Goal: Find contact information: Find contact information

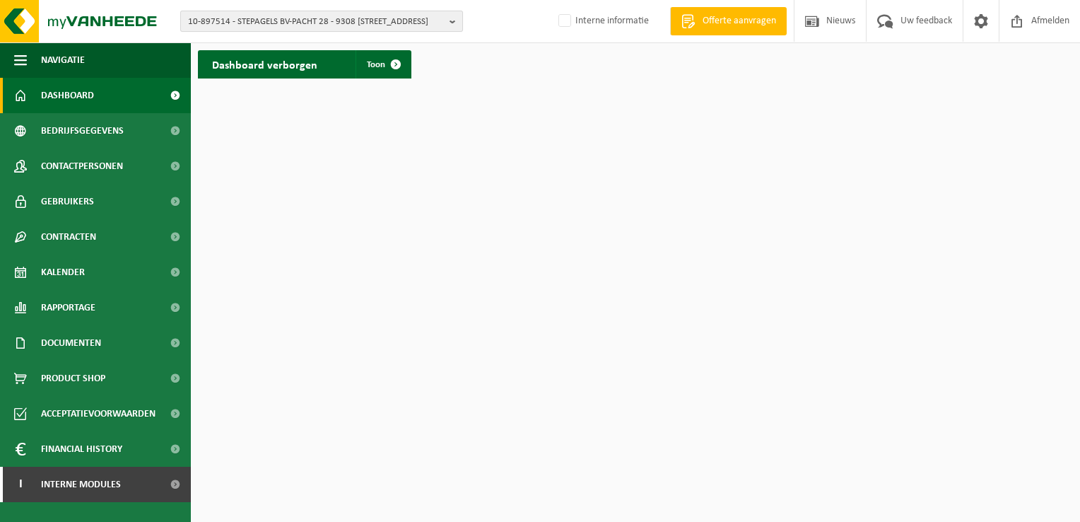
click at [237, 24] on span "10-897514 - STEPAGELS BV-PACHT 28 - 9308 [STREET_ADDRESS]" at bounding box center [316, 21] width 256 height 21
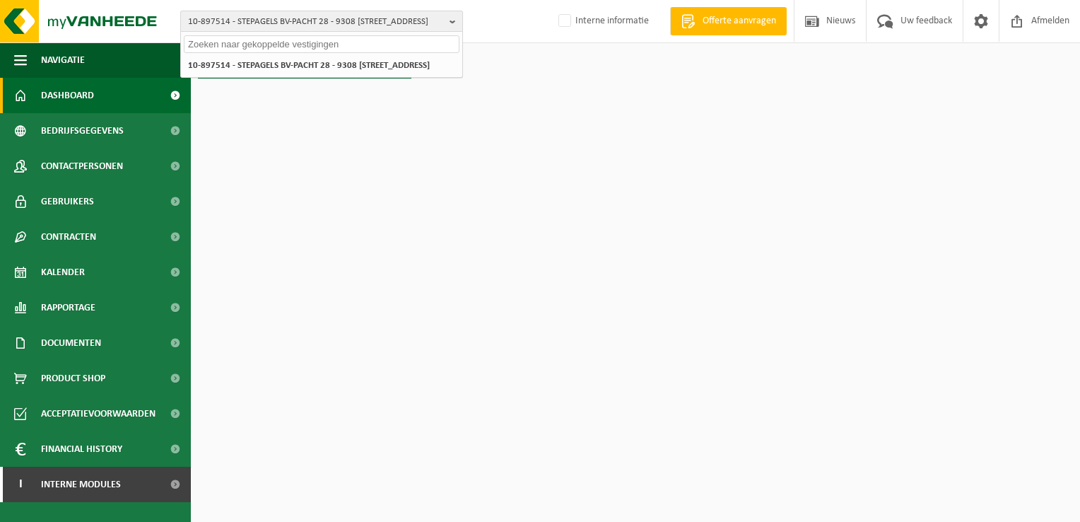
paste input "10-890333"
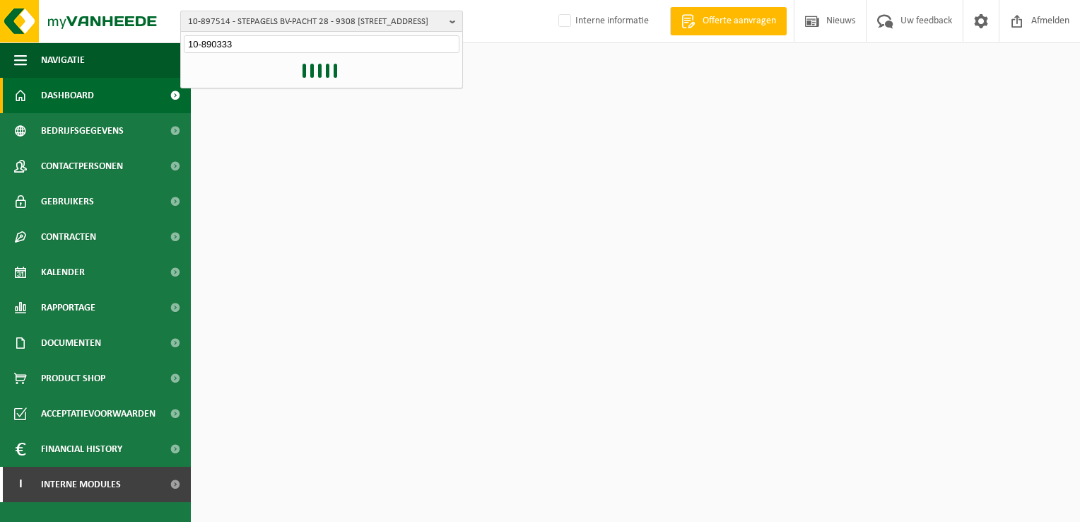
type input "10-890333"
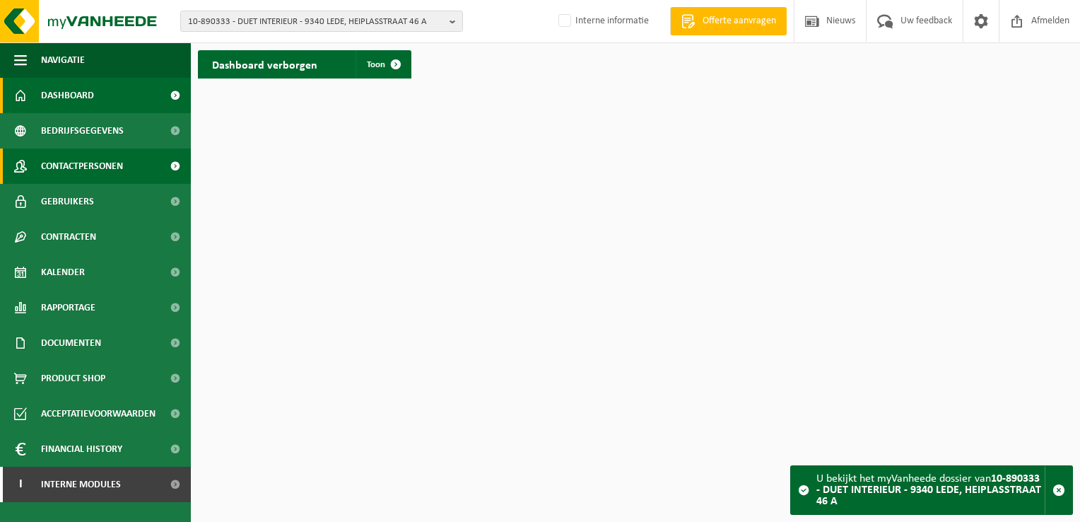
drag, startPoint x: 107, startPoint y: 165, endPoint x: 167, endPoint y: 165, distance: 59.4
click at [107, 165] on span "Contactpersonen" at bounding box center [82, 165] width 82 height 35
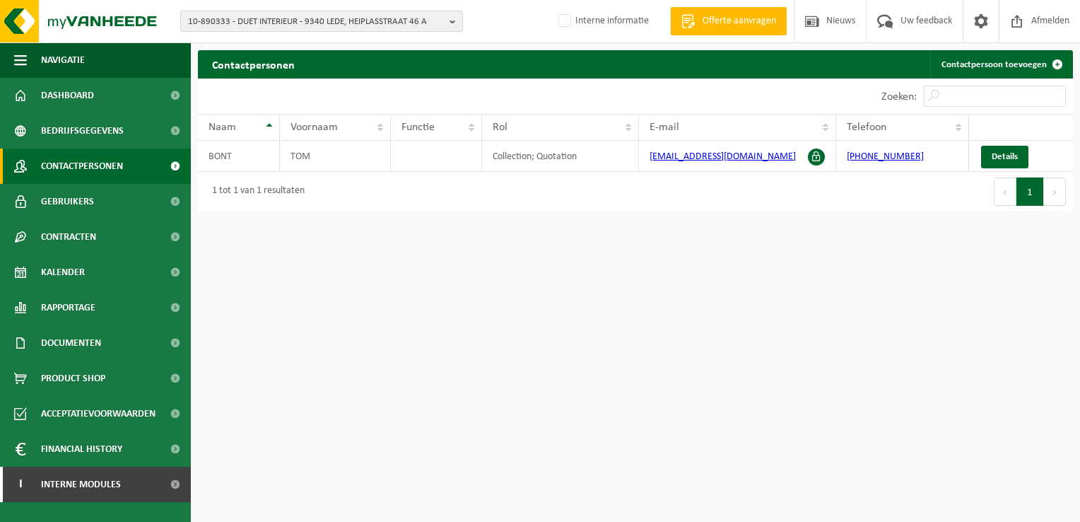
click at [377, 23] on span "10-890333 - DUET INTERIEUR - 9340 LEDE, HEIPLASSTRAAT 46 A" at bounding box center [316, 21] width 256 height 21
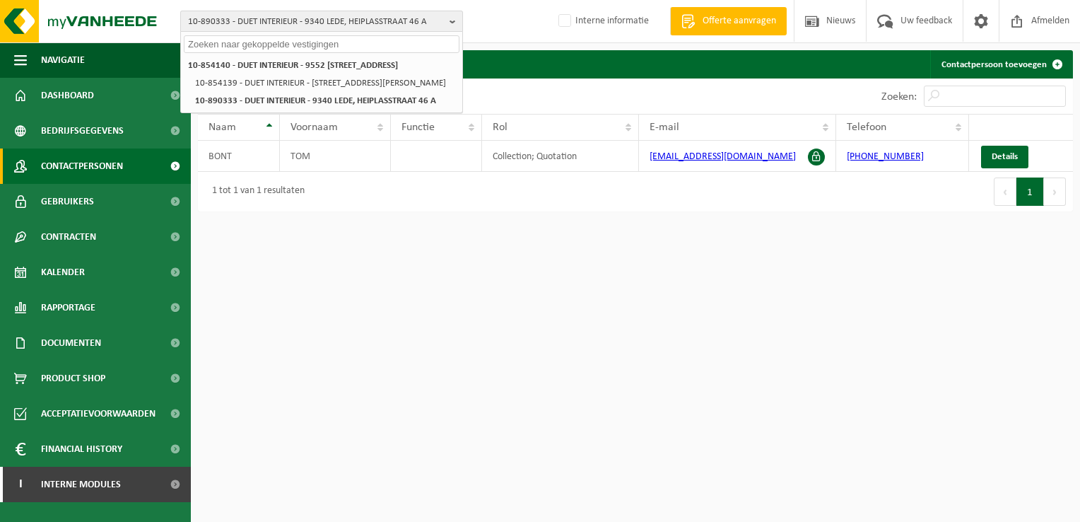
paste input "10-873092"
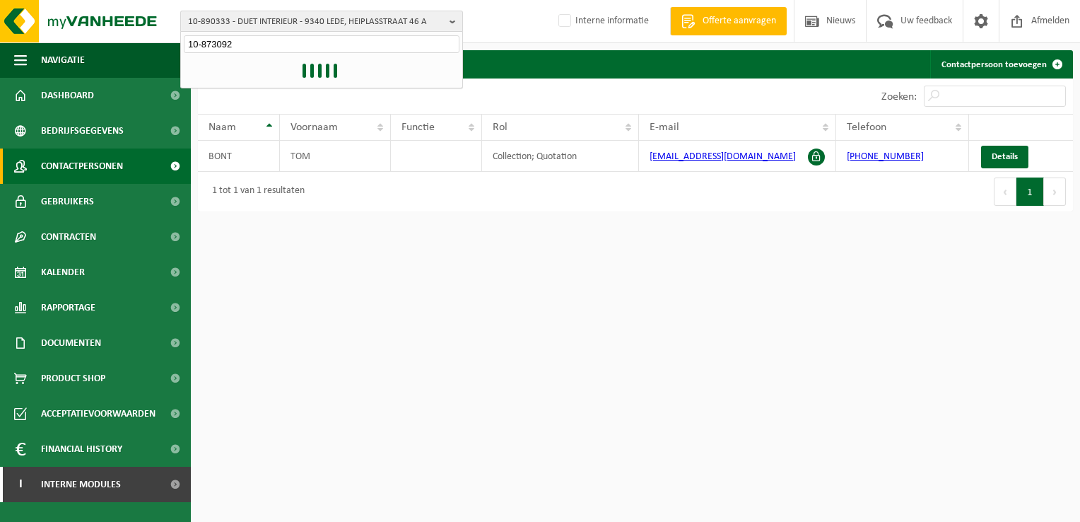
type input "10-873092"
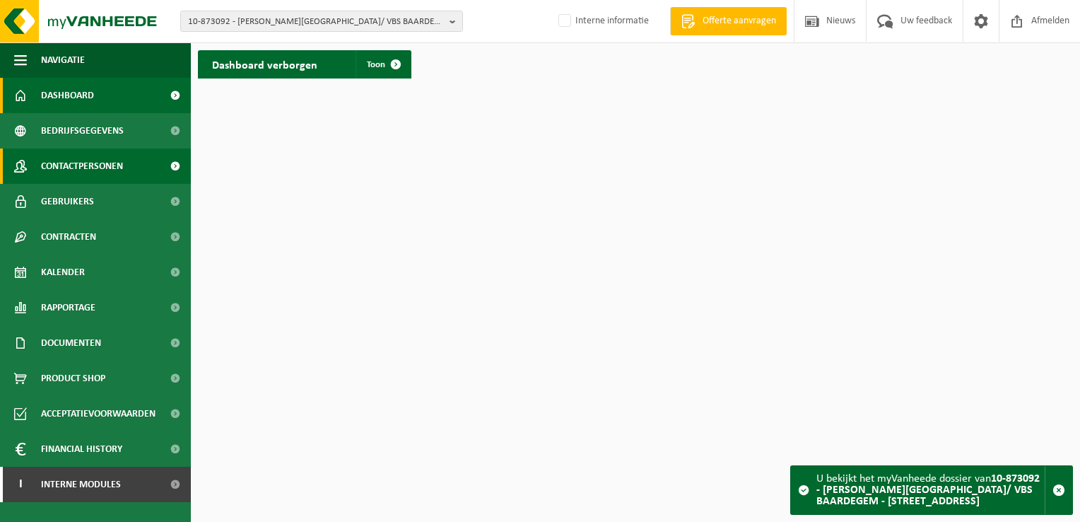
click at [69, 163] on span "Contactpersonen" at bounding box center [82, 165] width 82 height 35
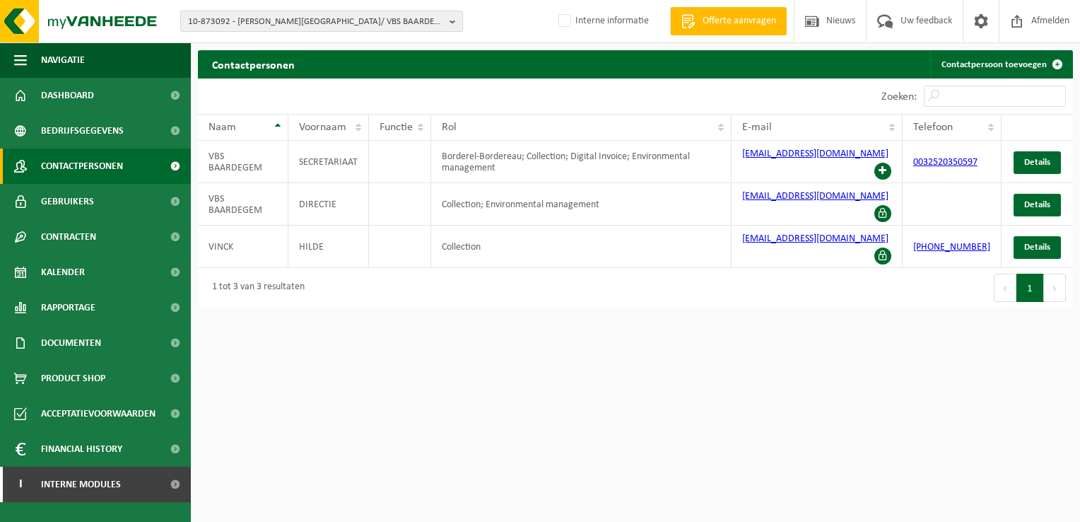
click at [324, 23] on span "10-873092 - OSCAR ROMERO COLLEGE/ VBS BAARDEGEM - 9310 BAARDEGEM, MARGRIETSTRAA…" at bounding box center [316, 21] width 256 height 21
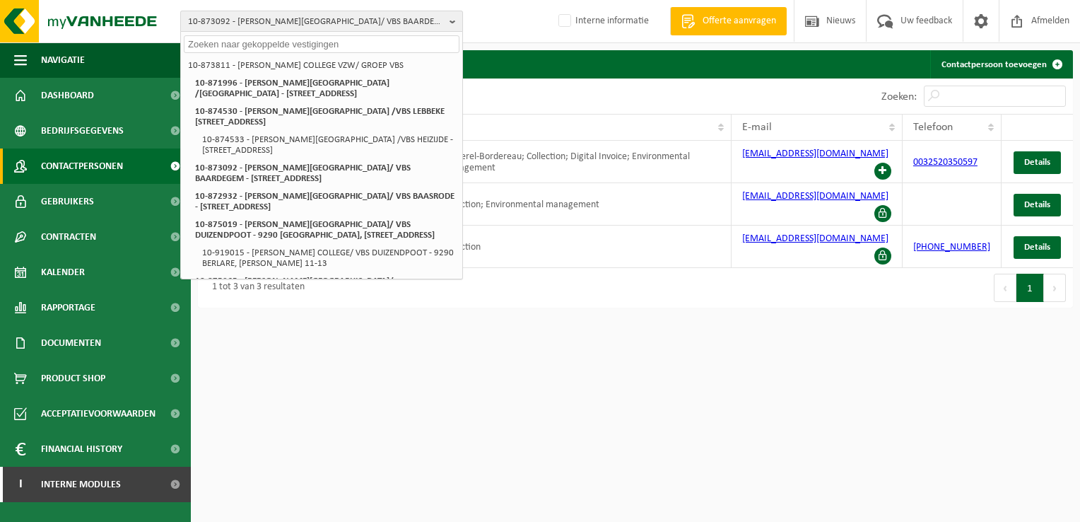
paste input "10-845711"
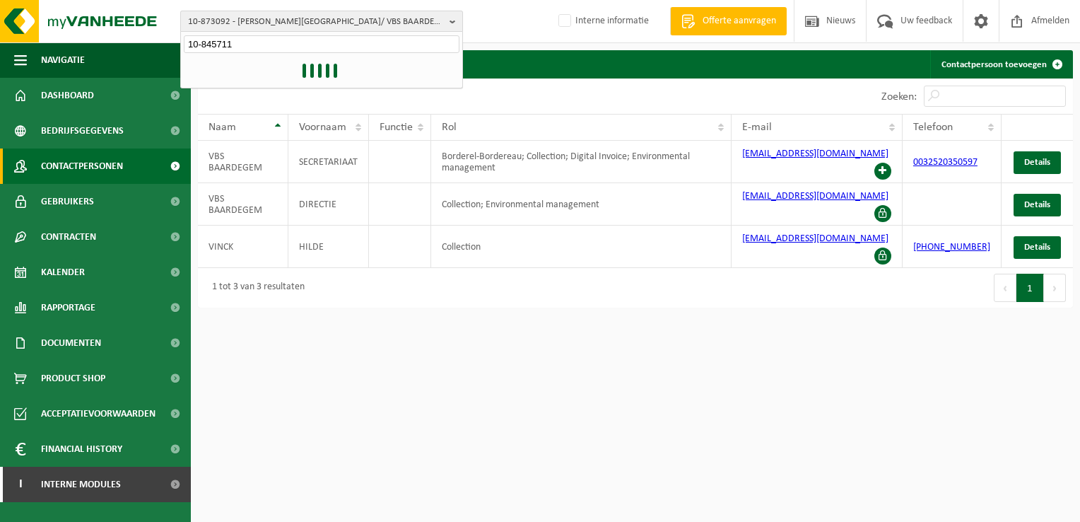
type input "10-845711"
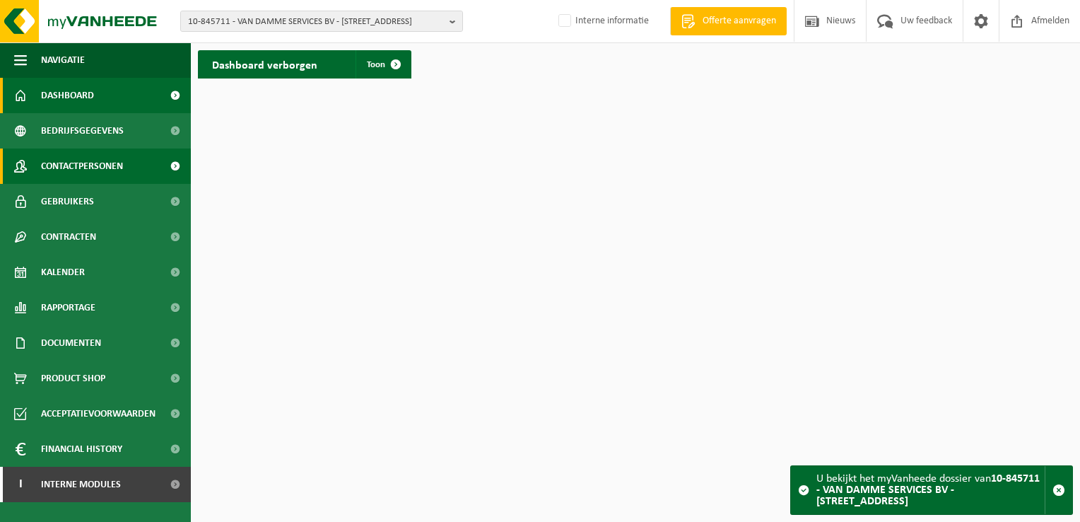
click at [113, 165] on span "Contactpersonen" at bounding box center [82, 165] width 82 height 35
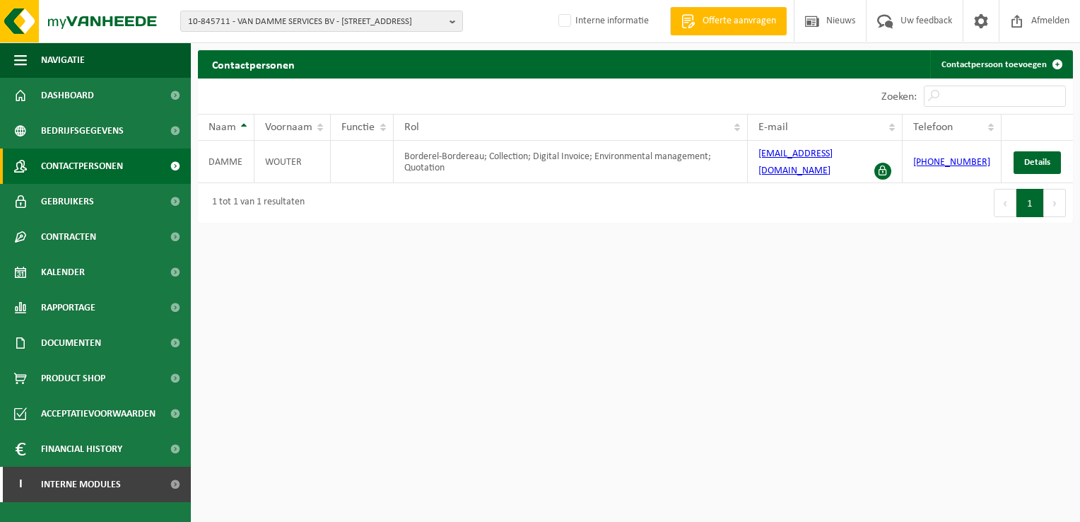
click at [629, 414] on html "10-845711 - VAN DAMME SERVICES BV - 9310 BAARDEGEM, RAMPELBERG 41 10-845711 - V…" at bounding box center [540, 261] width 1080 height 522
click at [368, 24] on span "10-845711 - VAN DAMME SERVICES BV - 9310 BAARDEGEM, RAMPELBERG 41" at bounding box center [316, 21] width 256 height 21
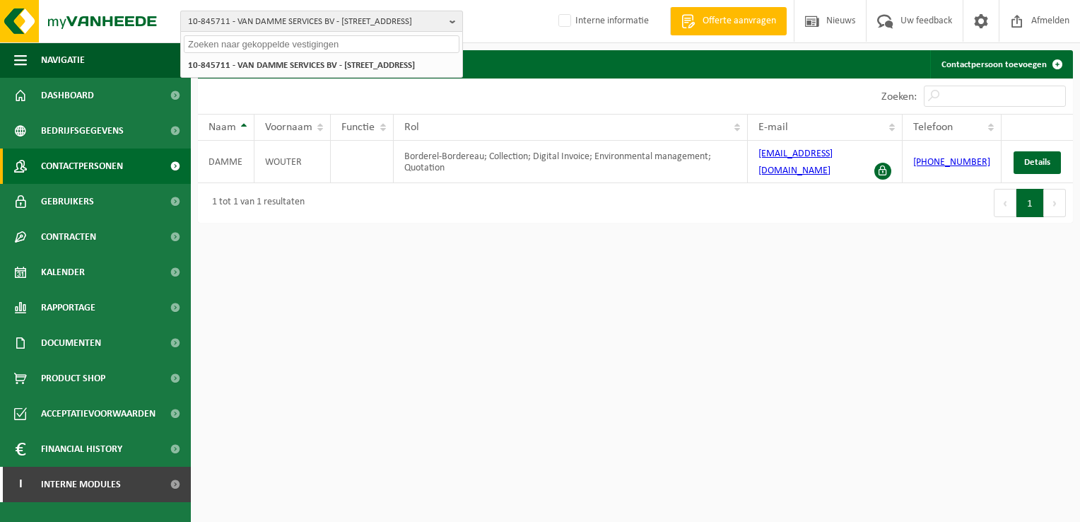
paste input "10-843234"
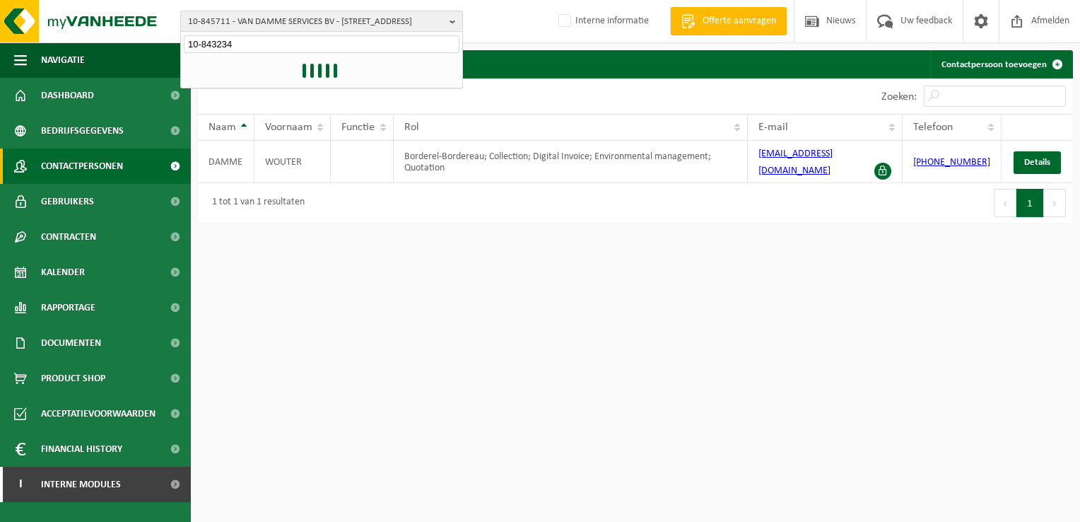
type input "10-843234"
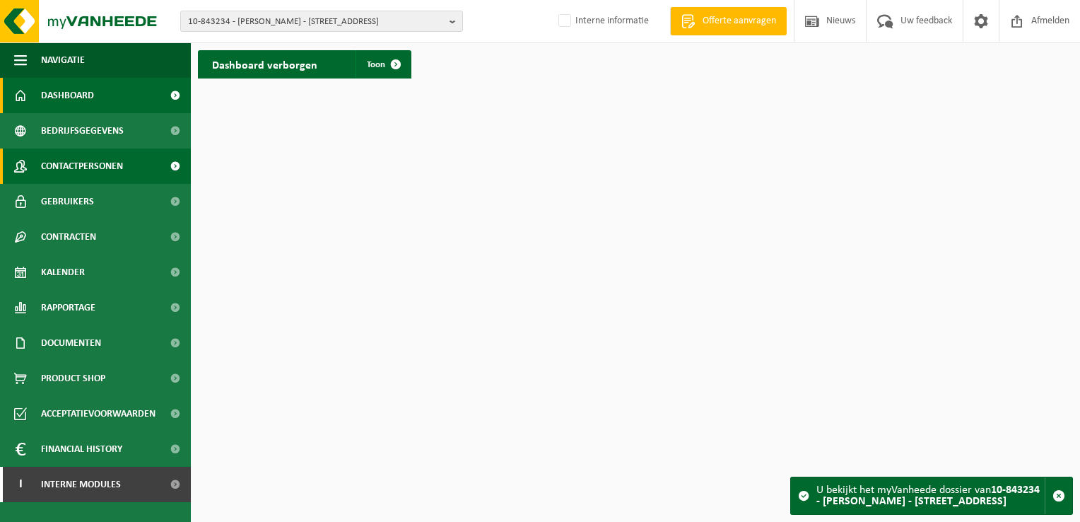
click at [103, 168] on span "Contactpersonen" at bounding box center [82, 165] width 82 height 35
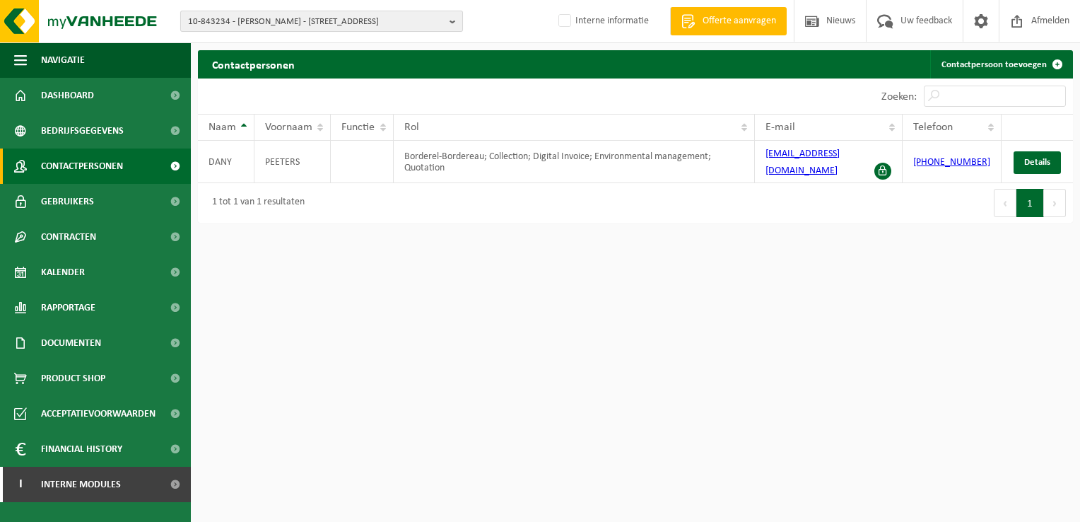
click at [277, 23] on span "10-843234 - [PERSON_NAME] - [STREET_ADDRESS]" at bounding box center [316, 21] width 256 height 21
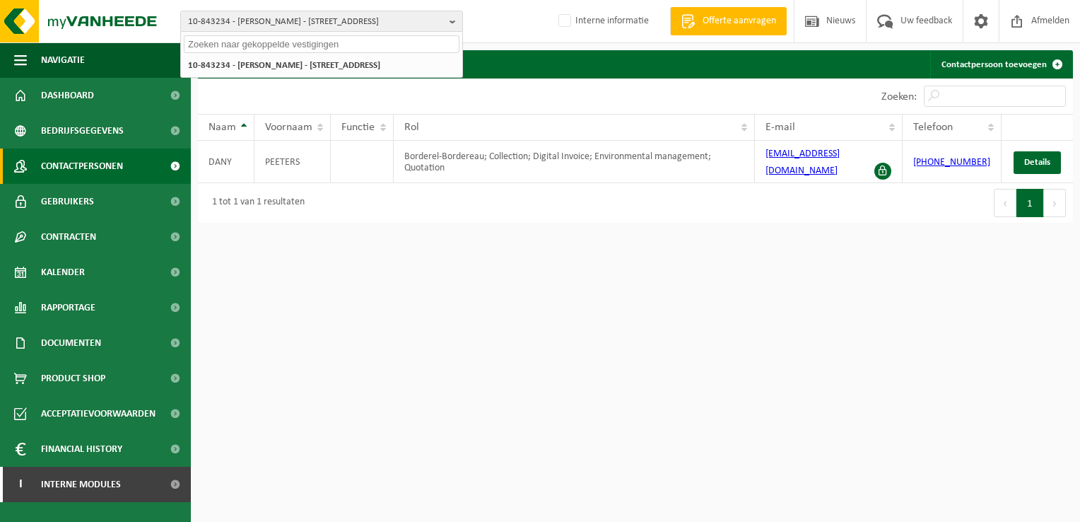
paste input "01-002905"
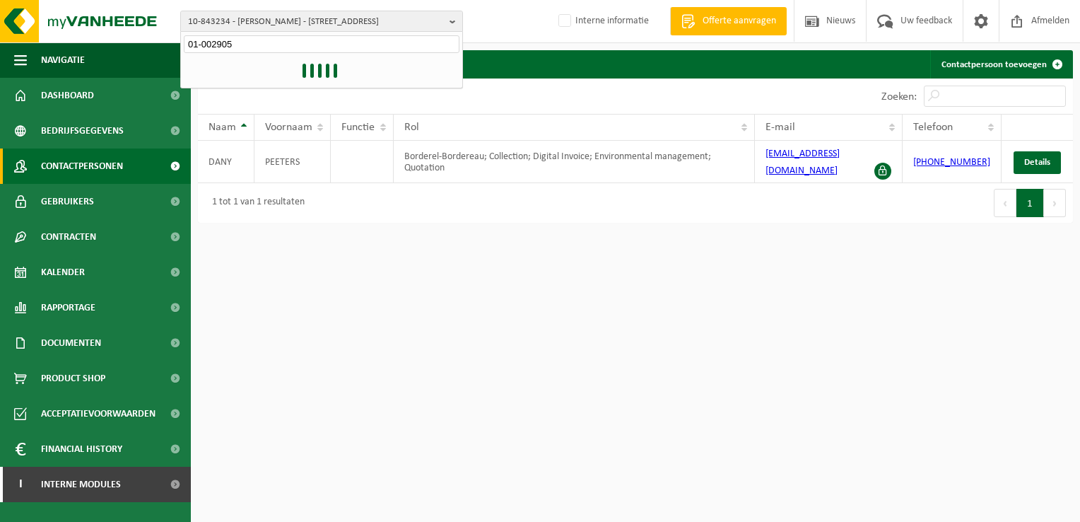
type input "01-002905"
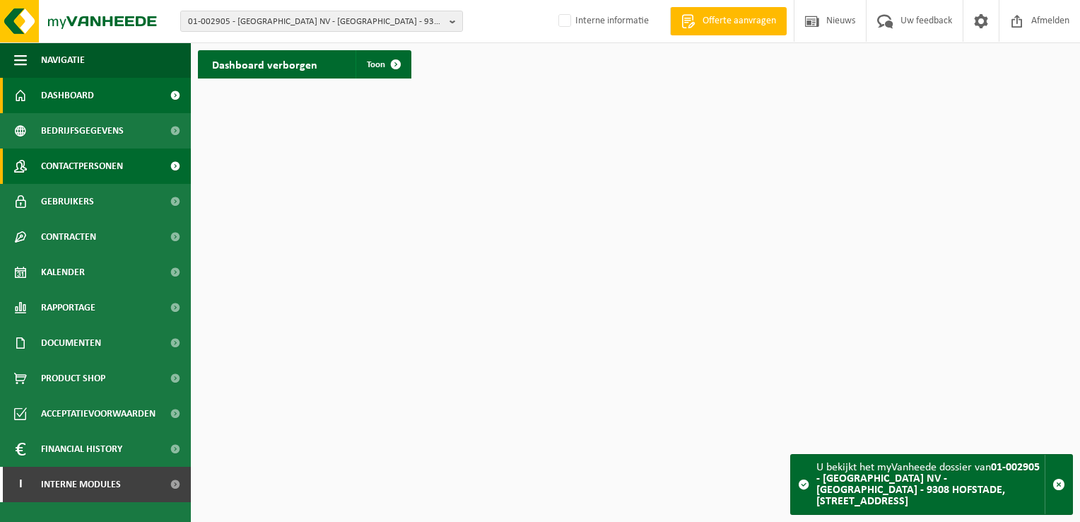
click at [72, 177] on span "Contactpersonen" at bounding box center [82, 165] width 82 height 35
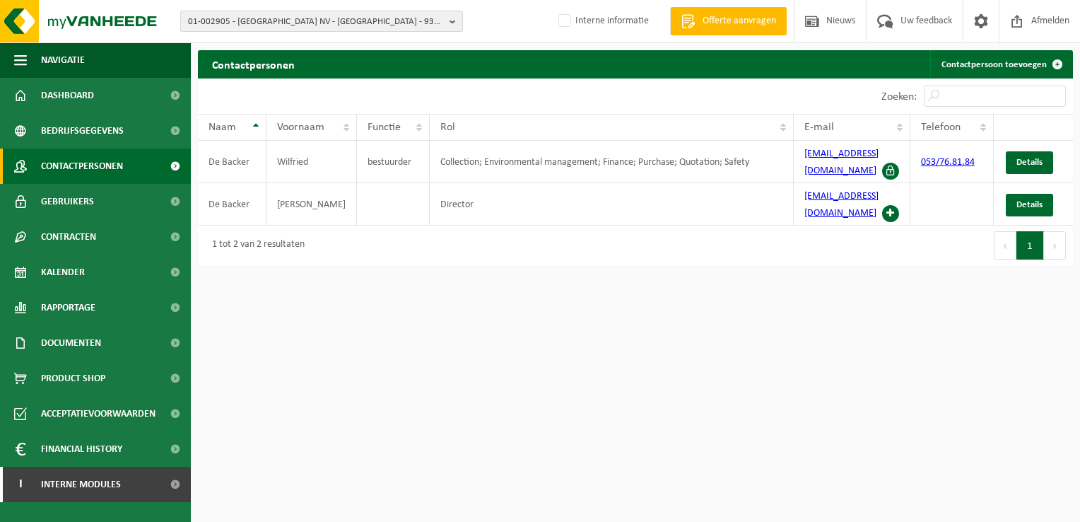
click at [377, 18] on span "01-002905 - TERBEKEN NV - PARADISIO - 9308 HOFSTADE, STEENWEG OP AALST 62" at bounding box center [316, 21] width 256 height 21
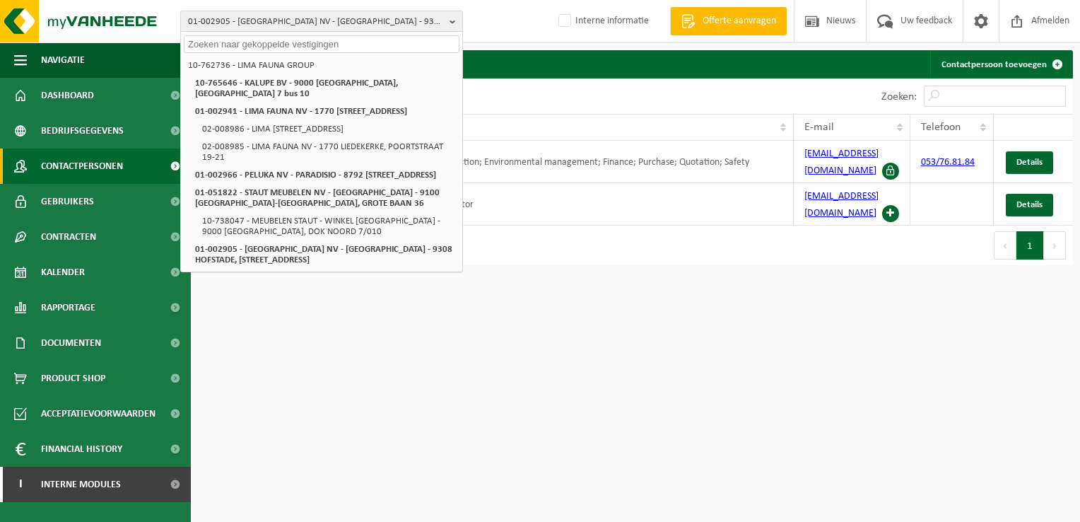
paste input "01-068326"
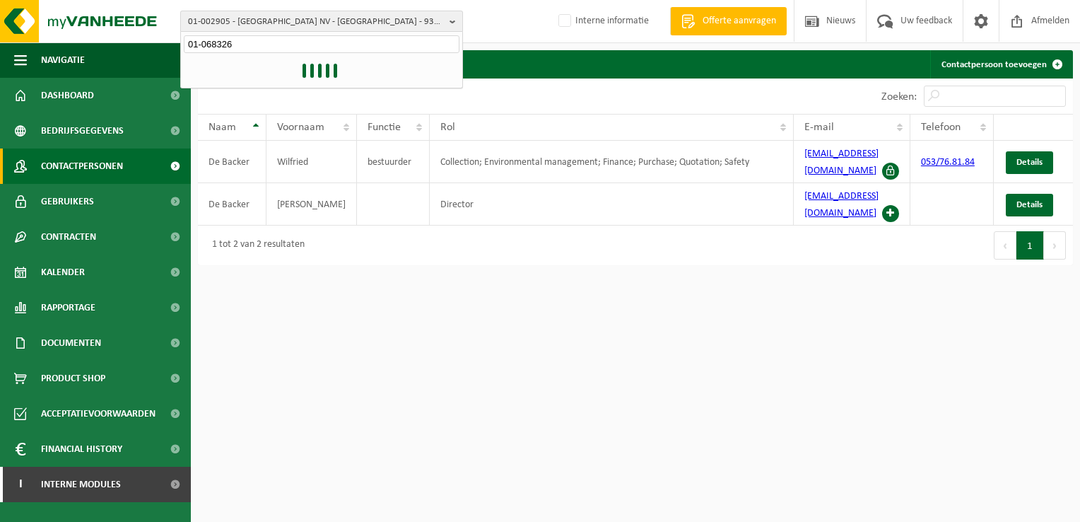
type input "01-068326"
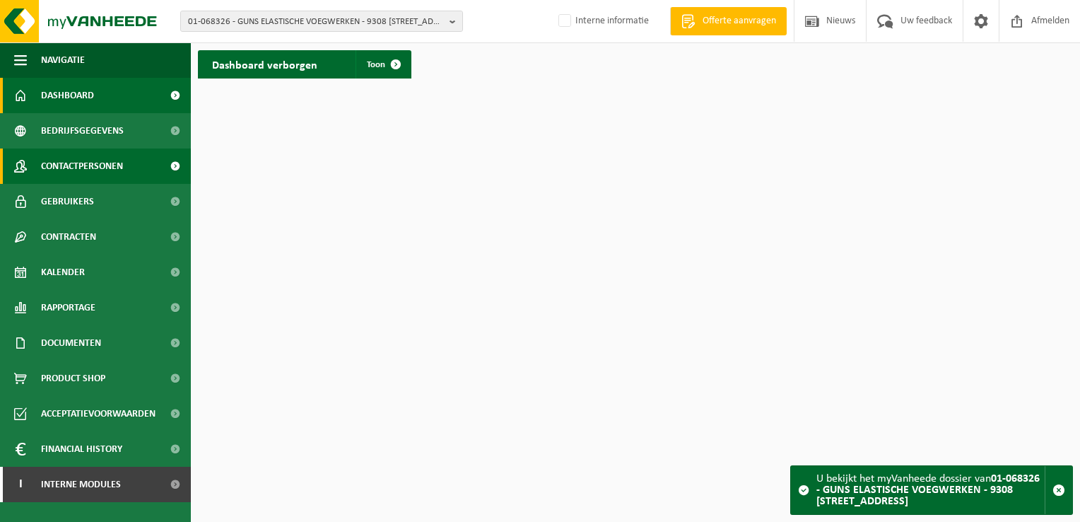
click at [119, 158] on span "Contactpersonen" at bounding box center [82, 165] width 82 height 35
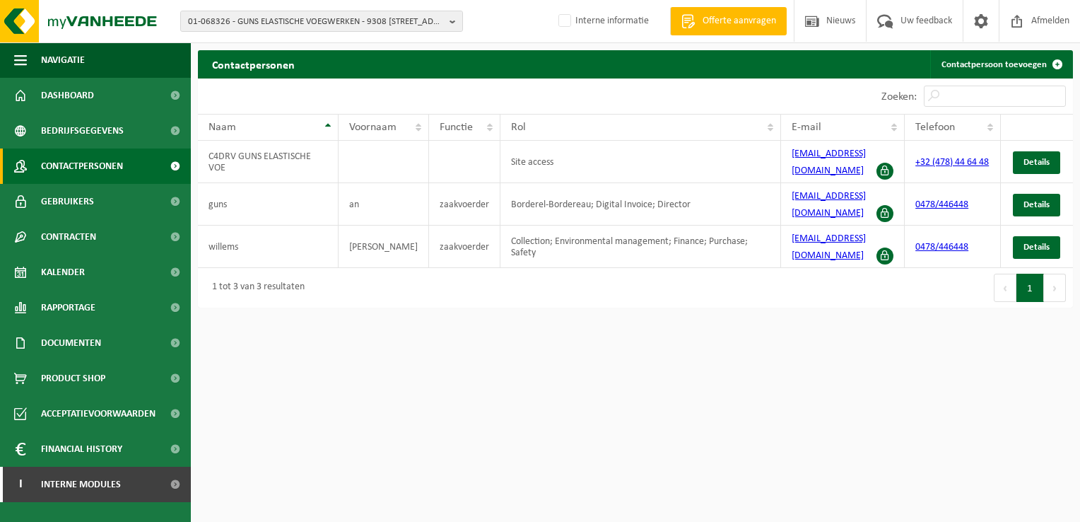
click at [638, 399] on html "01-068326 - GUNS ELASTISCHE VOEGWERKEN - 9308 GIJZEGEM, MEIRBEEKSTRAAT 114 01-0…" at bounding box center [540, 261] width 1080 height 522
click at [372, 21] on span "01-068326 - GUNS ELASTISCHE VOEGWERKEN - 9308 GIJZEGEM, MEIRBEEKSTRAAT 114" at bounding box center [316, 21] width 256 height 21
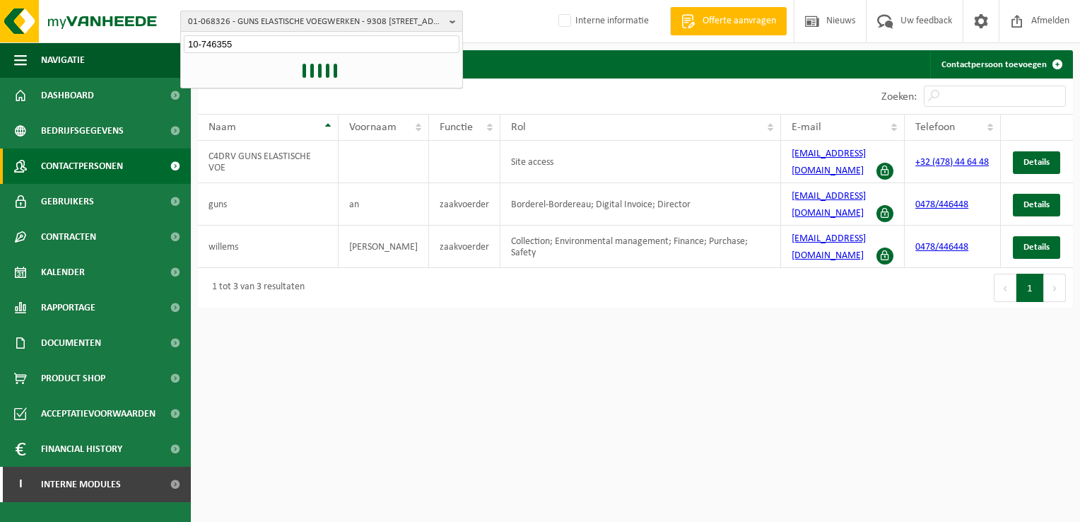
type input "10-746355"
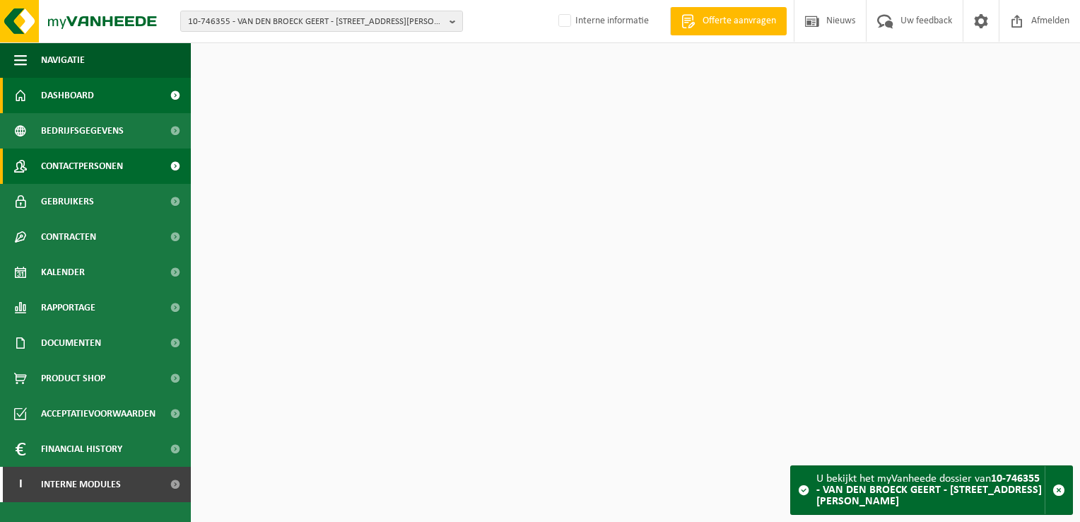
click at [103, 157] on span "Contactpersonen" at bounding box center [82, 165] width 82 height 35
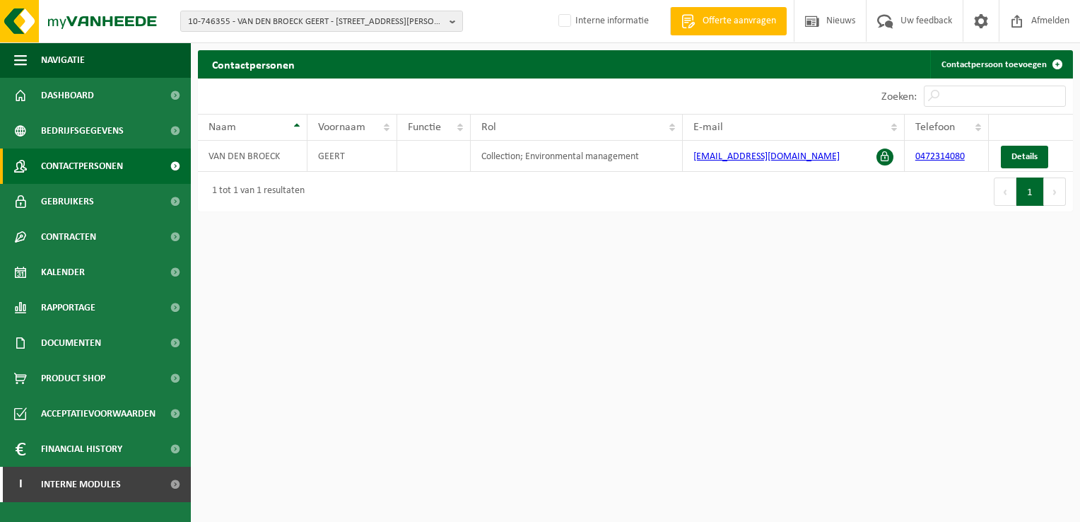
click at [698, 281] on html "10-746355 - VAN DEN BROECK GEERT - 9310 MELDERT, HUIZEKENSSTRAAT 51 10-746355 -…" at bounding box center [540, 261] width 1080 height 522
click at [315, 17] on span "10-746355 - VAN DEN BROECK GEERT - 9310 MELDERT, HUIZEKENSSTRAAT 51" at bounding box center [316, 21] width 256 height 21
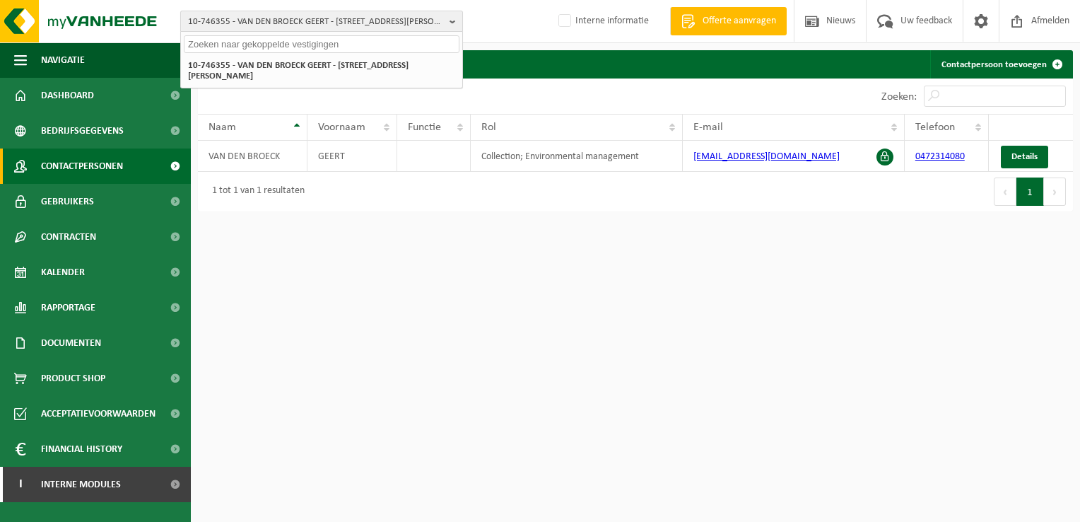
paste input "10-744940"
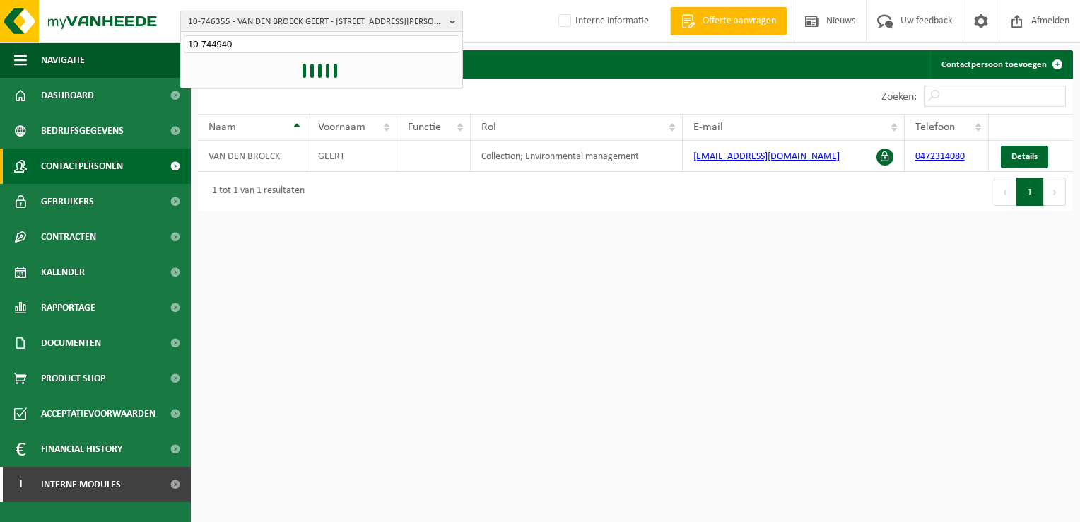
type input "10-744940"
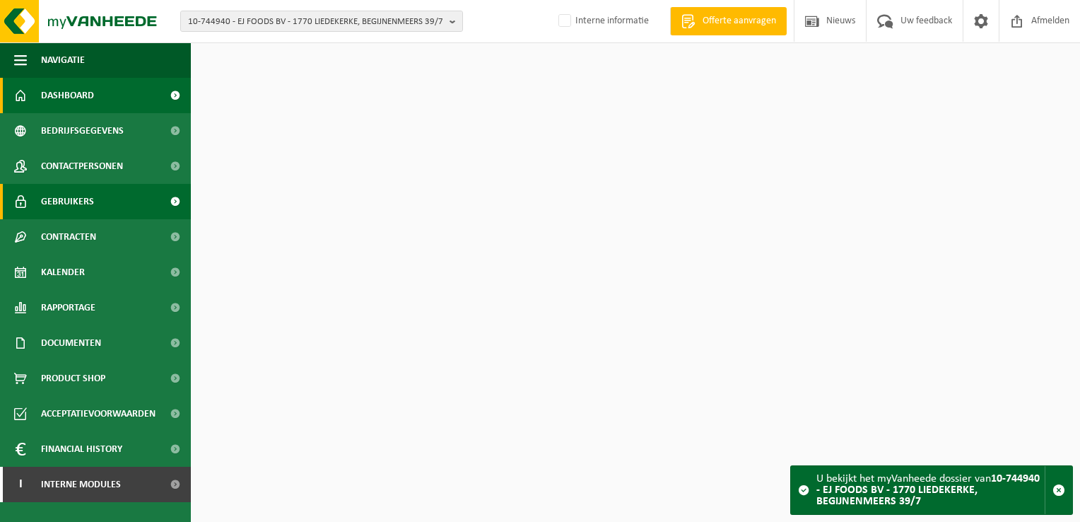
click at [99, 199] on link "Gebruikers" at bounding box center [95, 201] width 191 height 35
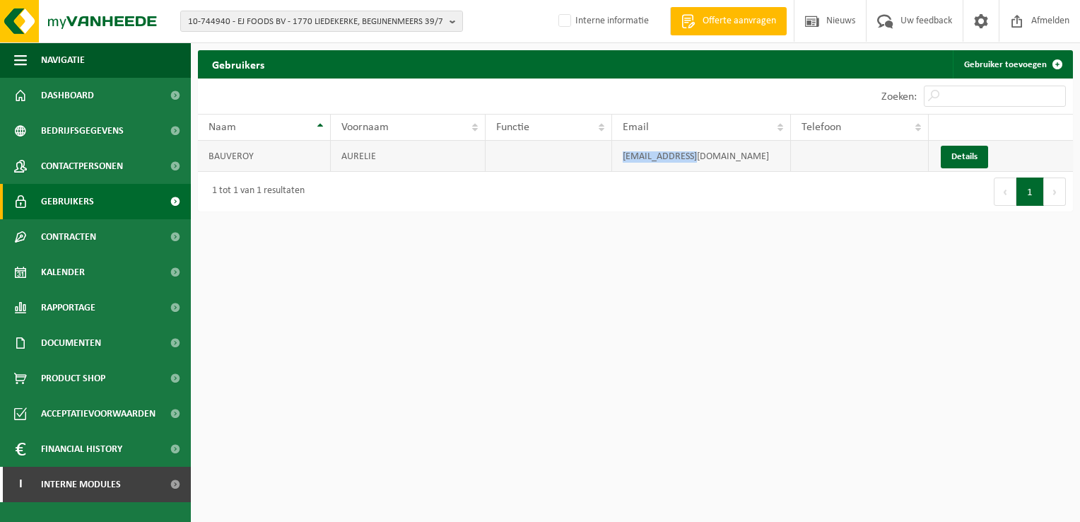
drag, startPoint x: 727, startPoint y: 156, endPoint x: 616, endPoint y: 148, distance: 111.3
click at [616, 148] on td "info@ejfoods.be" at bounding box center [701, 156] width 179 height 31
copy td "info@ejfoods.be"
click at [317, 23] on span "10-744940 - EJ FOODS BV - 1770 LIEDEKERKE, BEGIJNENMEERS 39/7" at bounding box center [316, 21] width 256 height 21
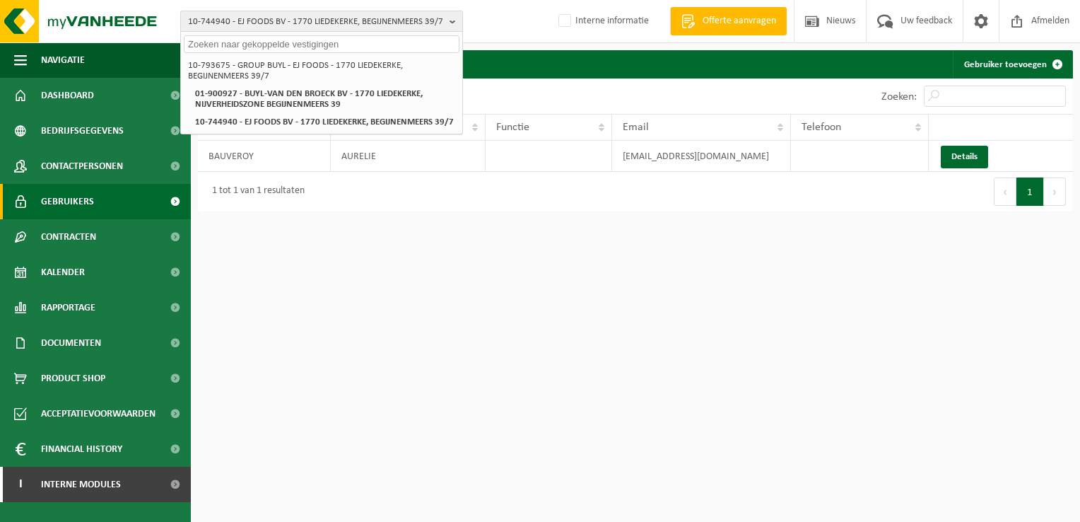
paste input "10-757013"
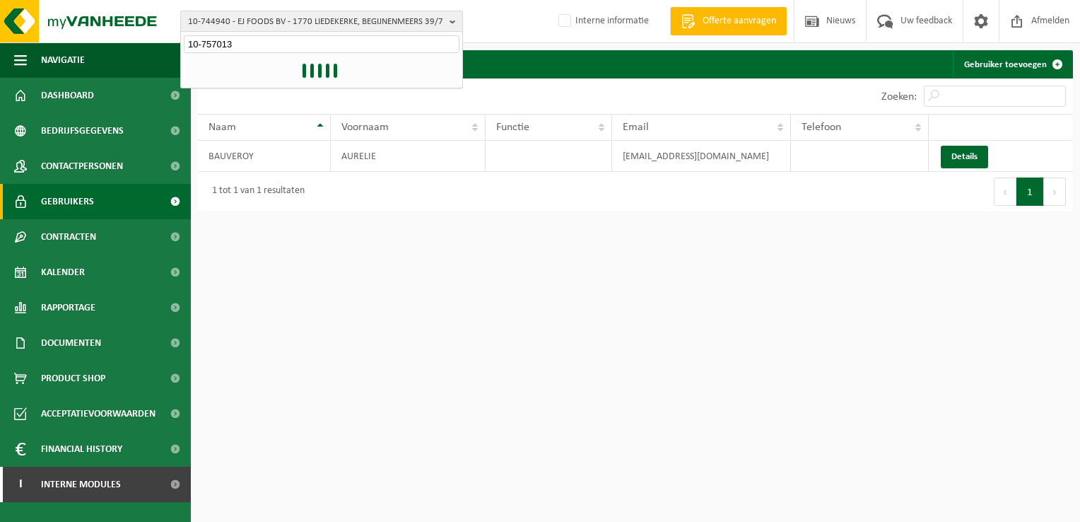
type input "10-757013"
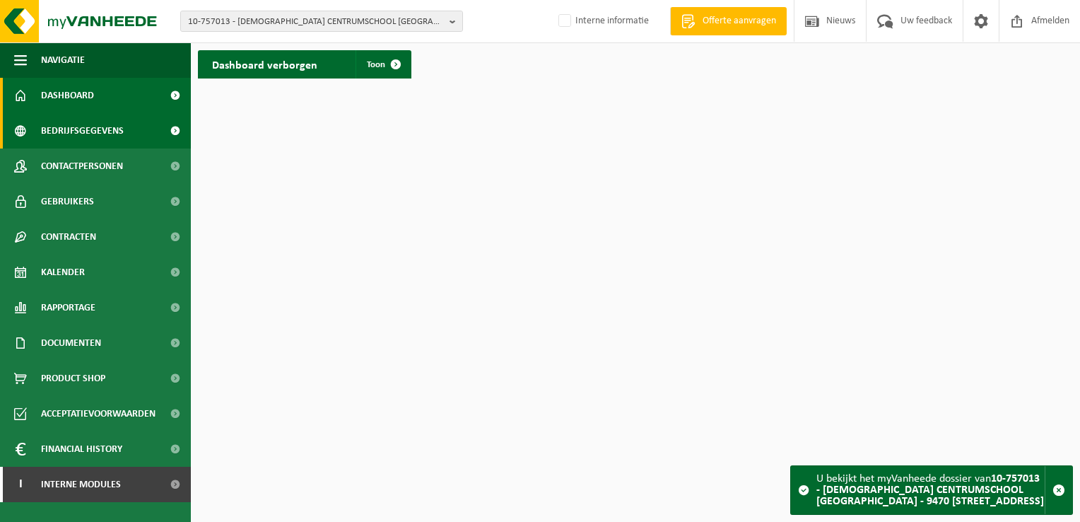
click at [64, 134] on span "Bedrijfsgegevens" at bounding box center [82, 130] width 83 height 35
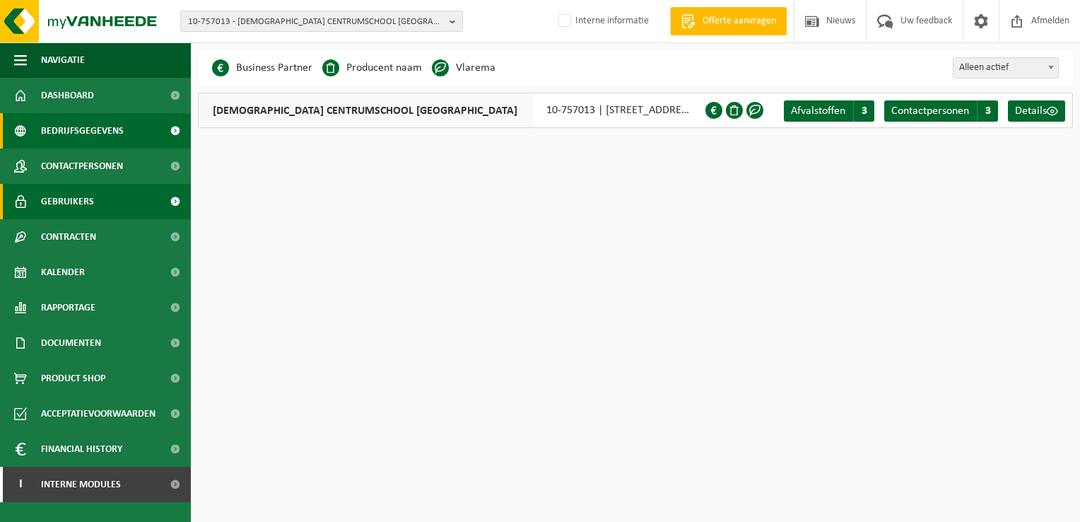
click at [88, 193] on span "Gebruikers" at bounding box center [67, 201] width 53 height 35
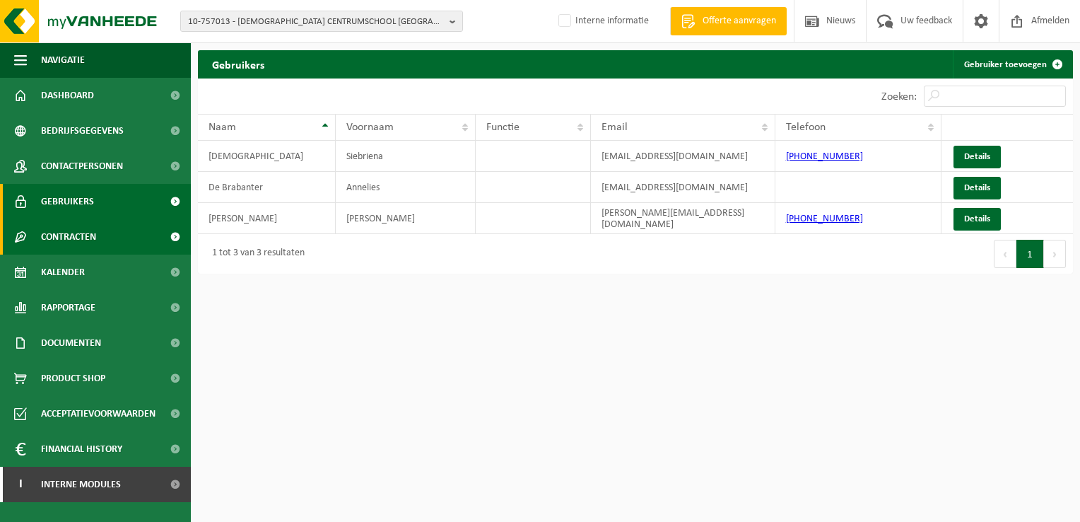
click at [118, 239] on link "Contracten" at bounding box center [95, 236] width 191 height 35
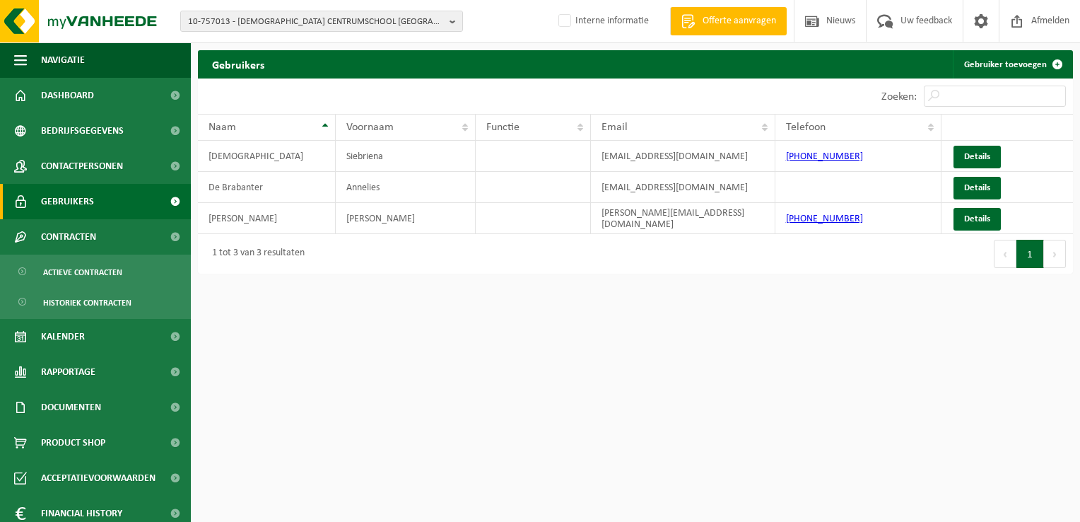
click at [113, 202] on link "Gebruikers" at bounding box center [95, 201] width 191 height 35
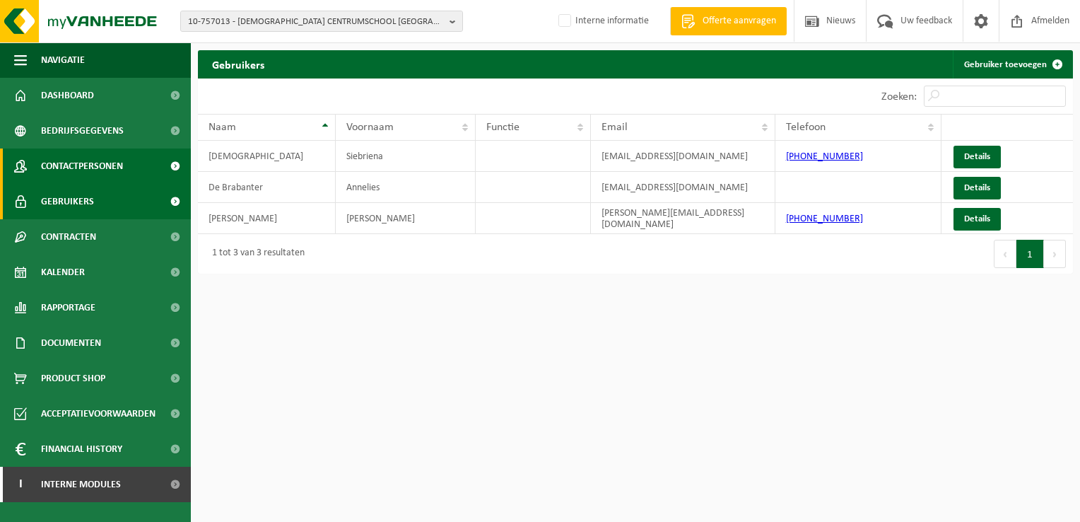
click at [128, 173] on link "Contactpersonen" at bounding box center [95, 165] width 191 height 35
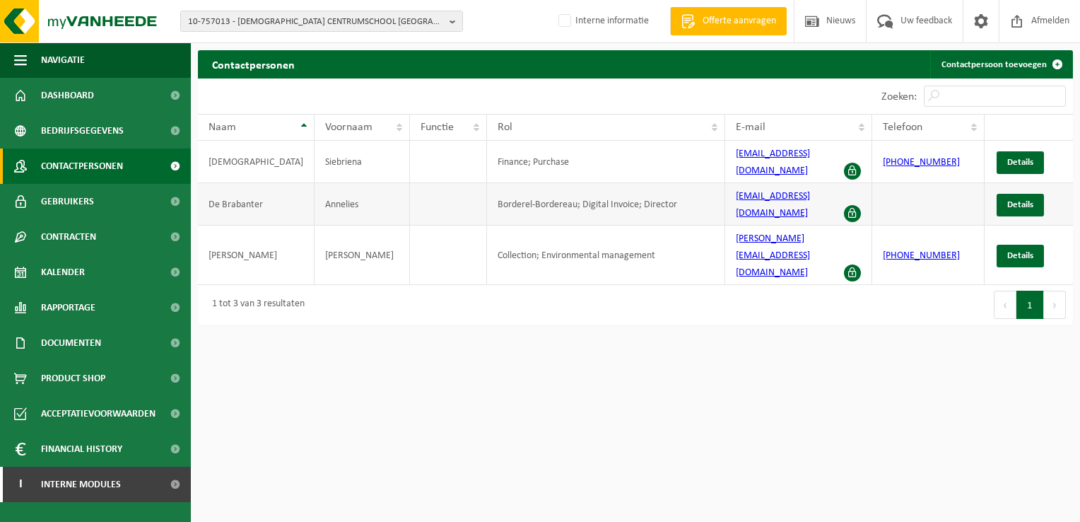
click at [783, 191] on link "[EMAIL_ADDRESS][DOMAIN_NAME]" at bounding box center [773, 205] width 74 height 28
click at [913, 344] on html "10-757013 - KATHOLIEKE CENTRUMSCHOOL DENDERLEEUW - 9470 DENDERLEEUW, COLLEGESTR…" at bounding box center [540, 261] width 1080 height 522
